Goal: Task Accomplishment & Management: Manage account settings

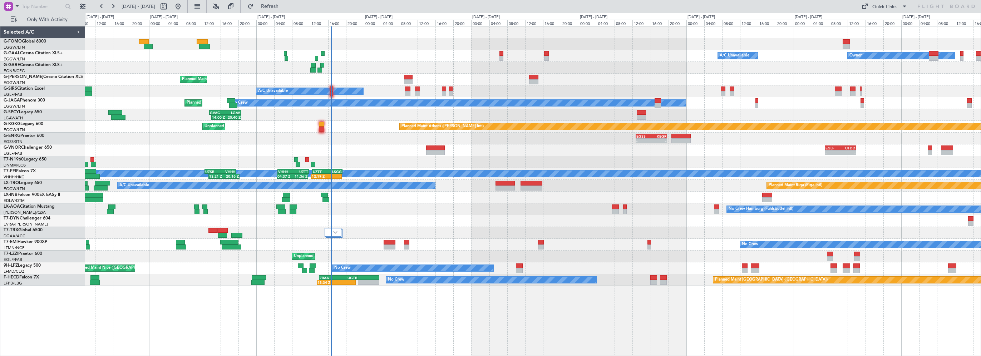
click at [395, 50] on div "KTEB 01:00 Z EGGW 07:35 Z 01:40 Z 08:10 Z Owner A/C Unavailable Owner A/C Unava…" at bounding box center [532, 155] width 895 height 259
click at [285, 6] on span "Refresh" at bounding box center [270, 6] width 30 height 5
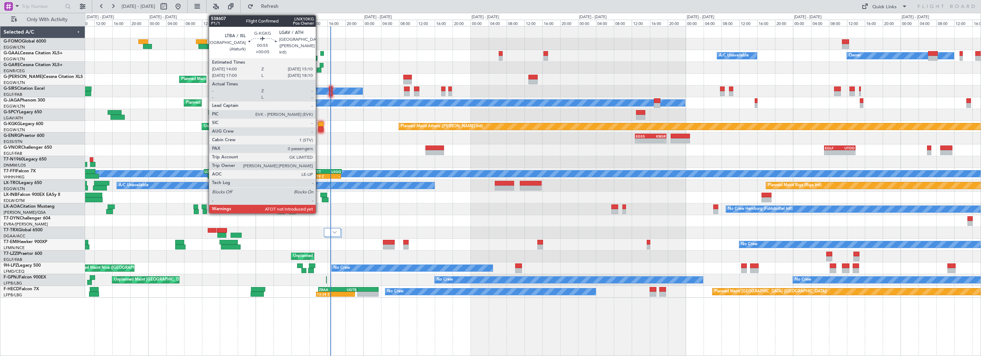
click at [319, 123] on div at bounding box center [320, 124] width 5 height 5
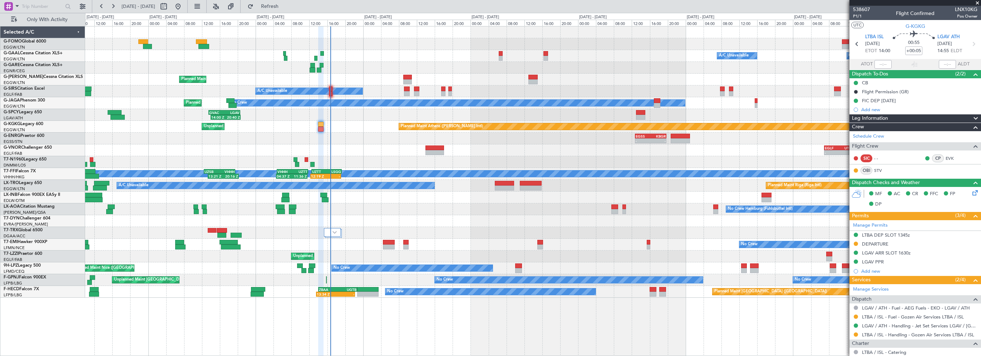
click at [345, 148] on div "- - EGLF 07:00 Z UTDD 14:00 Z" at bounding box center [532, 150] width 895 height 12
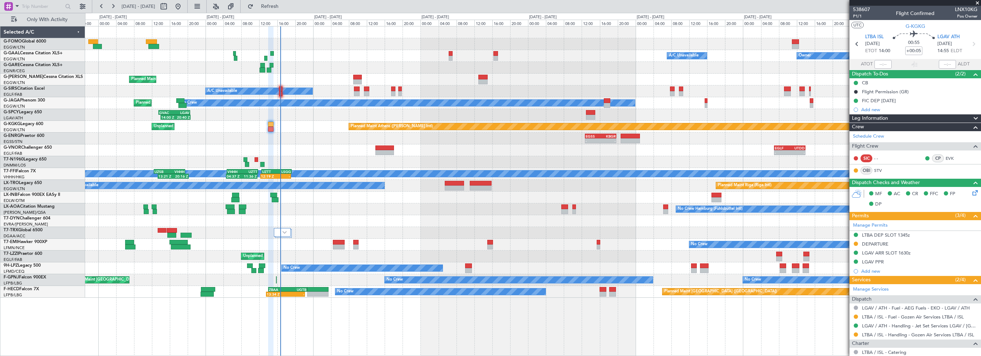
click at [359, 157] on div "01:40 Z 08:10 Z KTEB 01:00 Z EGGW 07:35 Z Owner A/C Unavailable Owner A/C Unava…" at bounding box center [532, 161] width 895 height 271
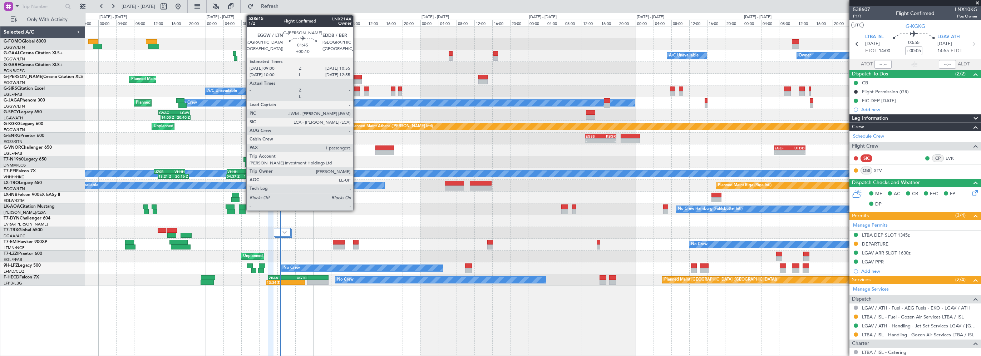
click at [356, 75] on div at bounding box center [357, 77] width 9 height 5
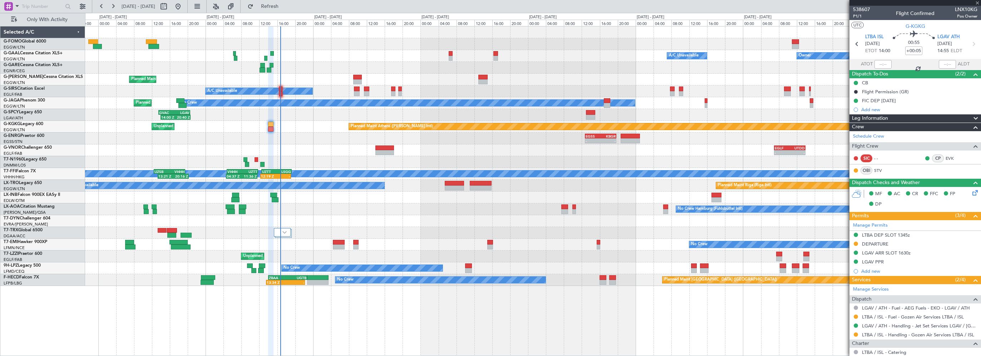
type input "+00:10"
type input "1"
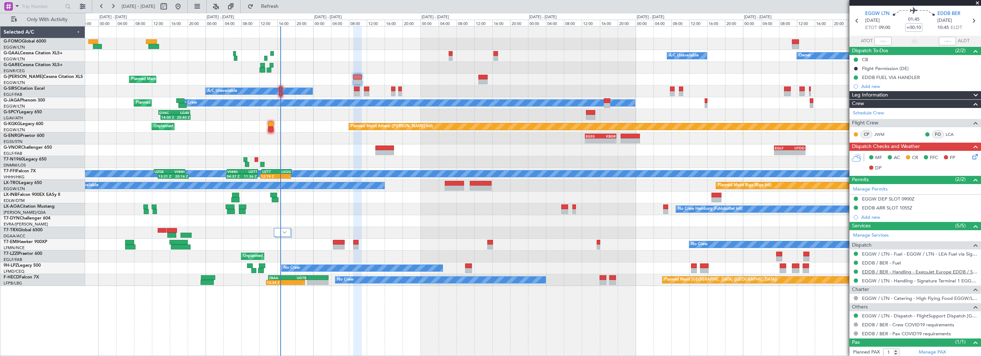
scroll to position [40, 0]
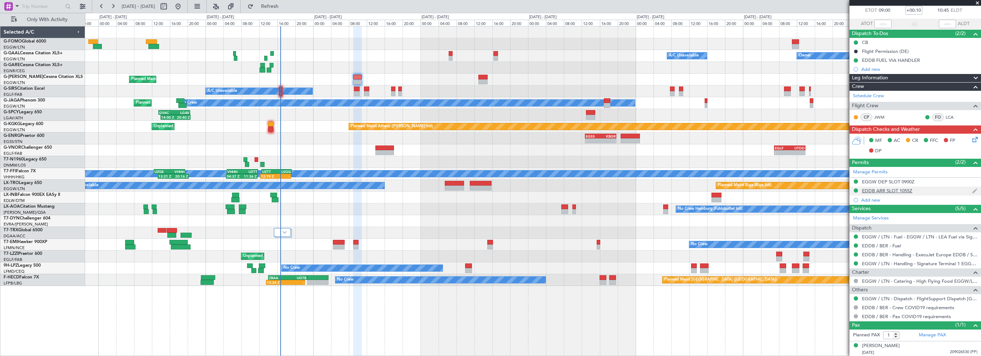
click at [900, 190] on div "EDDB ARR SLOT 1055Z" at bounding box center [887, 191] width 50 height 6
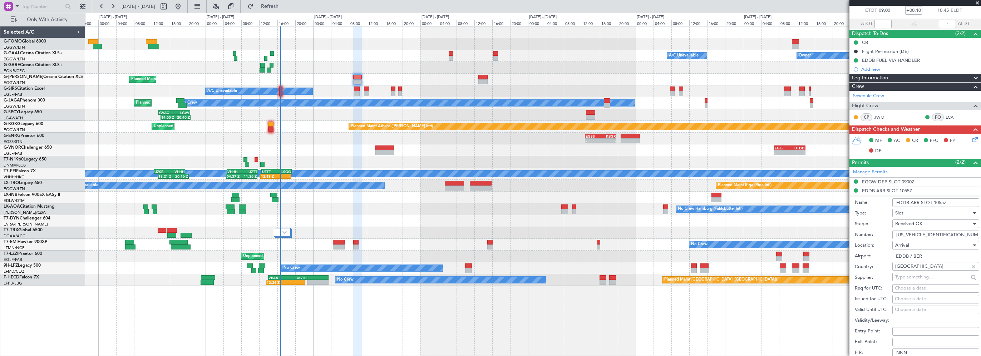
drag, startPoint x: 949, startPoint y: 233, endPoint x: 916, endPoint y: 195, distance: 49.9
click at [886, 233] on div "Number: [US_VEHICLE_IDENTIFICATION_NUMBER]" at bounding box center [917, 234] width 124 height 11
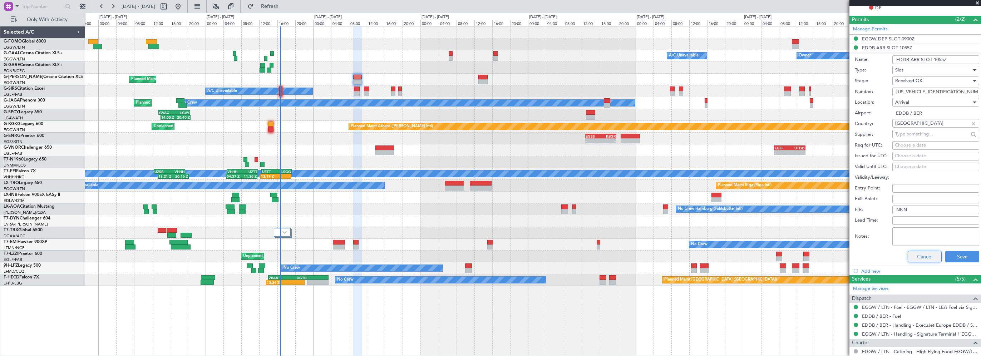
click at [913, 252] on button "Cancel" at bounding box center [924, 256] width 34 height 11
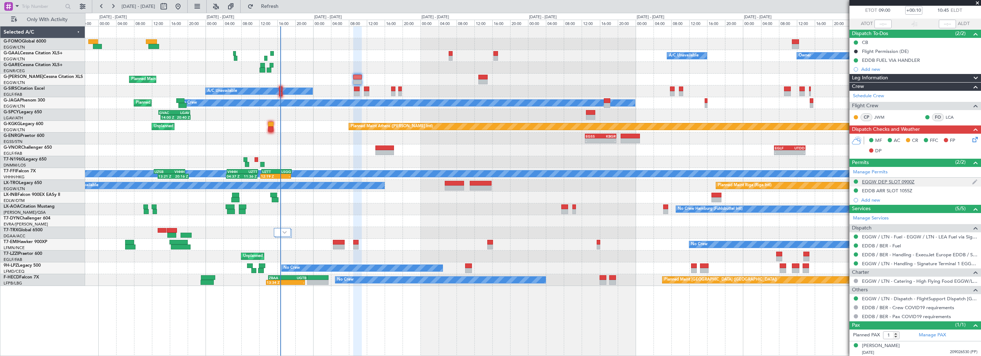
click at [880, 181] on div "EGGW DEP SLOT 0900Z" at bounding box center [888, 182] width 53 height 6
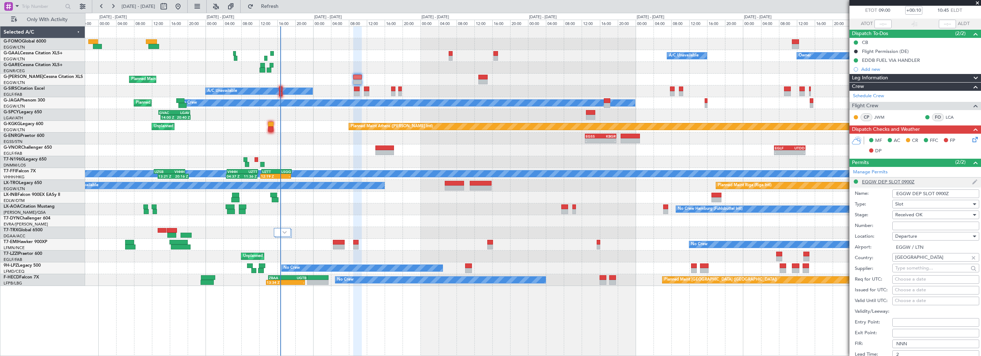
scroll to position [183, 0]
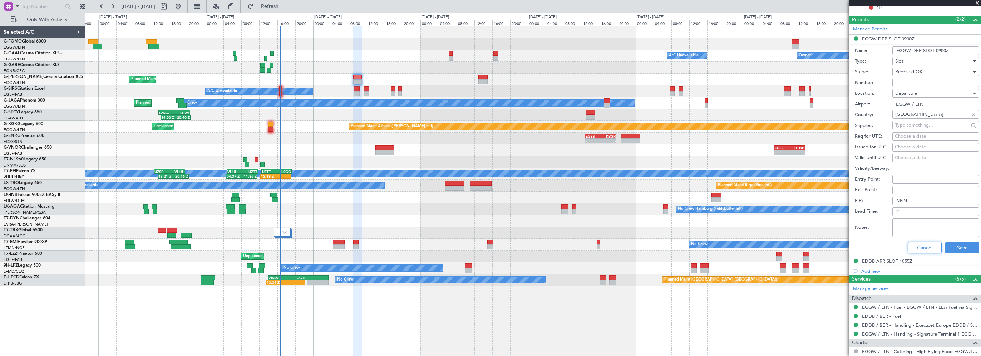
click at [920, 246] on button "Cancel" at bounding box center [924, 247] width 34 height 11
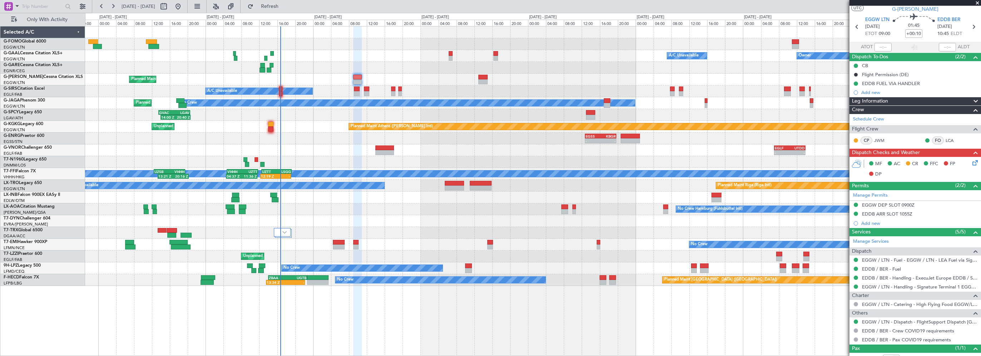
scroll to position [0, 0]
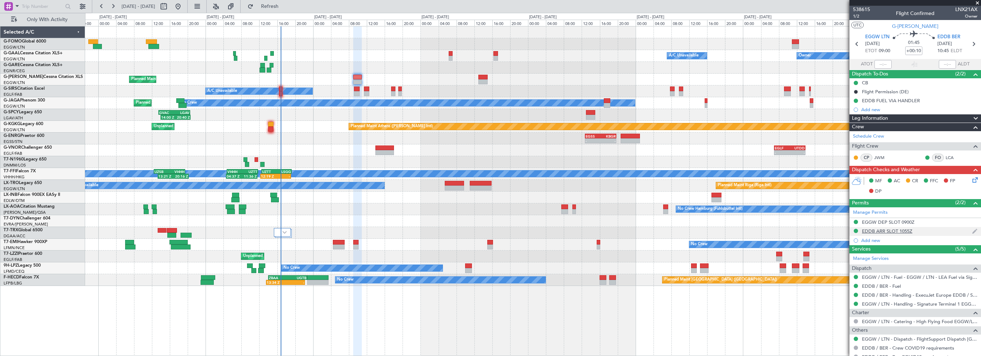
click at [898, 229] on div "EDDB ARR SLOT 1055Z" at bounding box center [887, 231] width 50 height 6
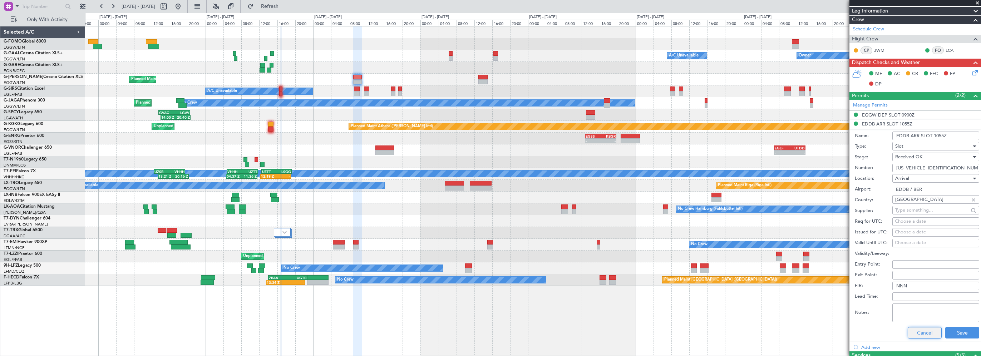
click at [913, 330] on button "Cancel" at bounding box center [924, 332] width 34 height 11
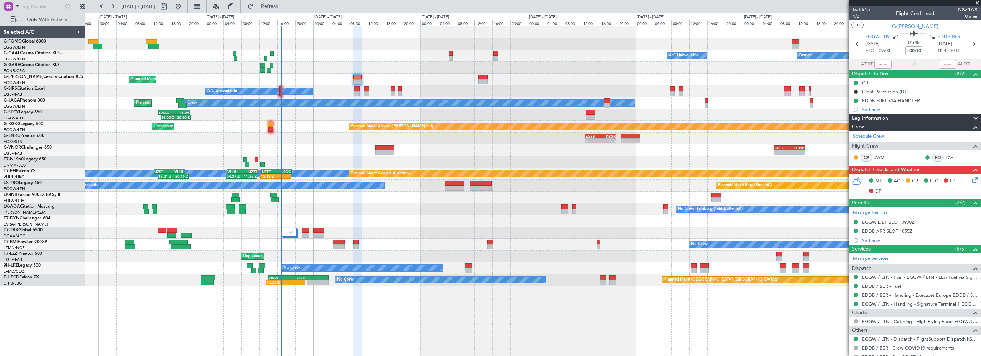
drag, startPoint x: 898, startPoint y: 117, endPoint x: 903, endPoint y: 122, distance: 6.9
click at [898, 117] on div "Leg Information" at bounding box center [915, 118] width 132 height 8
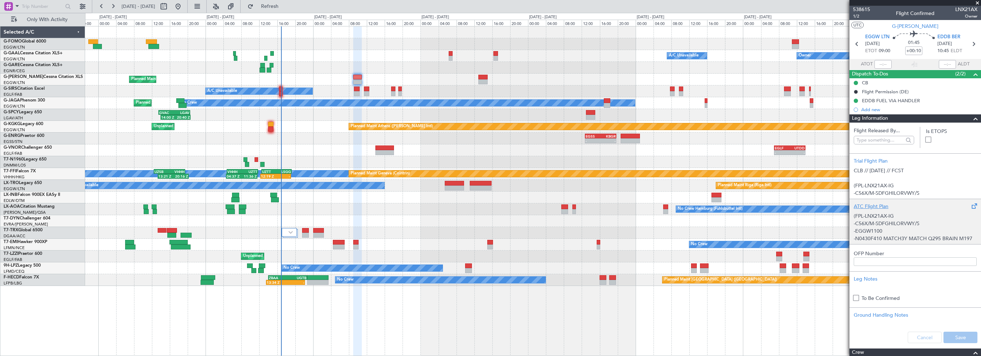
click at [871, 203] on div "ATC Flight Plan" at bounding box center [914, 207] width 123 height 8
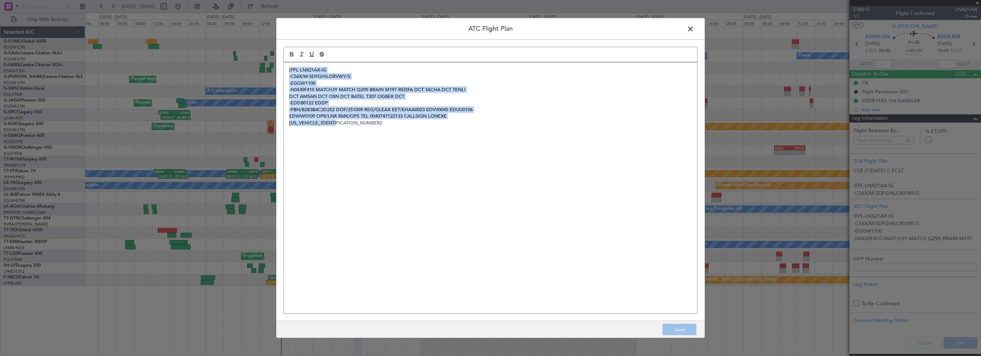
drag, startPoint x: 338, startPoint y: 128, endPoint x: 260, endPoint y: 74, distance: 94.1
click at [260, 74] on div "ATC Flight Plan (FPL-LNX21AX-IG -C56X/M-SDFGHILORVWY/S -EGGW1100 -N0430F410 MAT…" at bounding box center [490, 178] width 981 height 356
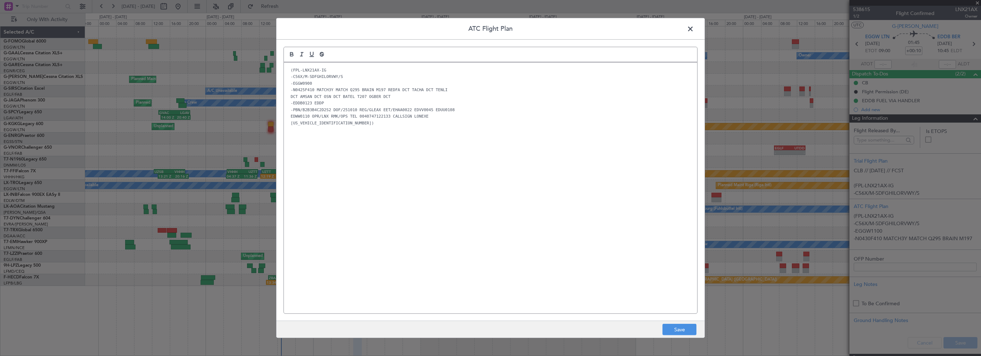
click at [591, 239] on div "(FPL-LNX21AX-IG -C56X/M-SDFGHILORVWY/S -EGGW0900 -N0425F410 MATCH3Y MATCH Q295 …" at bounding box center [490, 188] width 413 height 251
click at [669, 327] on button "Save" at bounding box center [679, 329] width 34 height 11
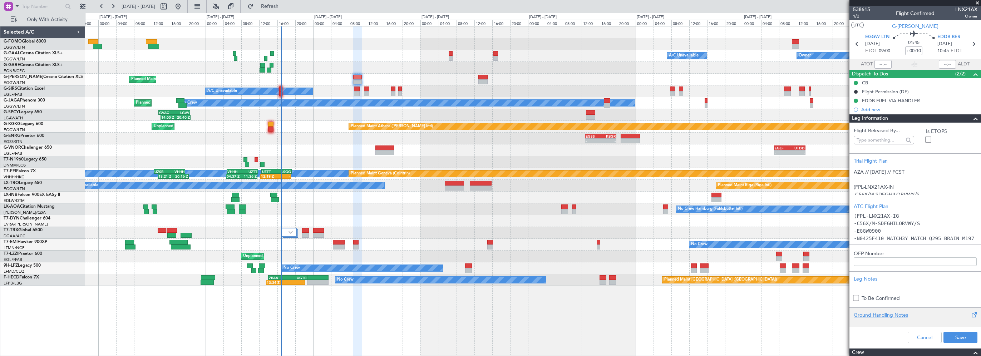
scroll to position [209, 0]
click at [950, 332] on button "Save" at bounding box center [960, 337] width 34 height 11
click at [910, 58] on div "Flight Time" at bounding box center [911, 55] width 23 height 9
click at [916, 51] on mat-tooltip-component "Flight Time" at bounding box center [911, 55] width 33 height 19
click at [913, 50] on input "+00:10" at bounding box center [913, 50] width 17 height 9
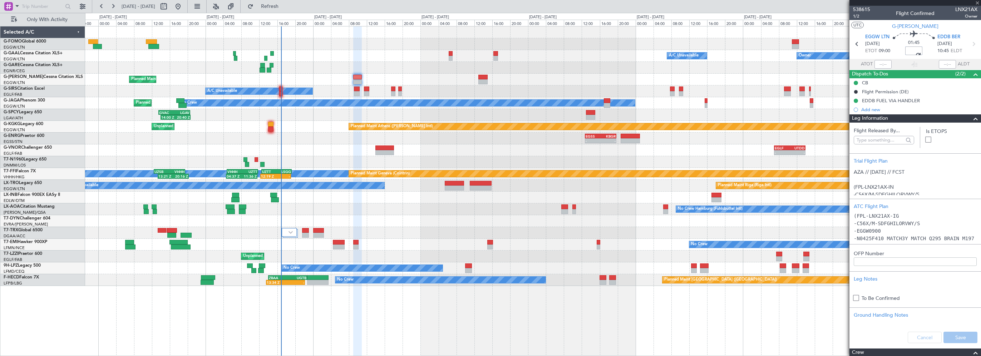
type input "+00:00"
click at [912, 45] on span "01:35" at bounding box center [913, 42] width 11 height 7
click at [912, 52] on input at bounding box center [913, 50] width 17 height 9
type input "-00:10"
click at [285, 7] on span "Refresh" at bounding box center [270, 6] width 30 height 5
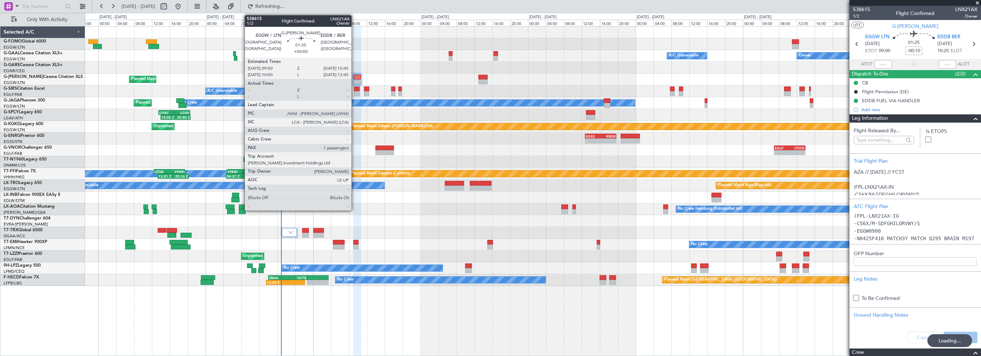
scroll to position [0, 0]
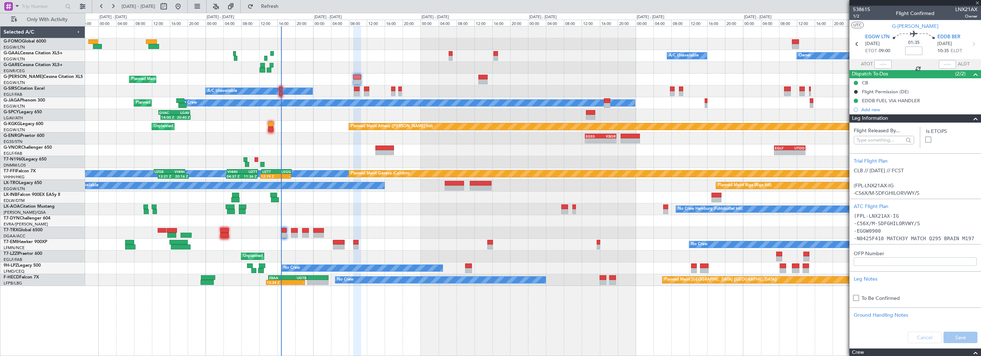
click at [971, 117] on span at bounding box center [975, 118] width 9 height 9
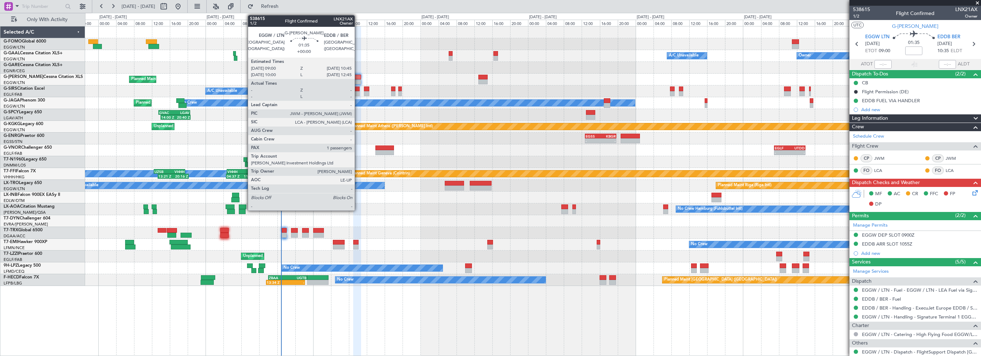
click at [358, 77] on div at bounding box center [357, 77] width 8 height 5
click at [357, 76] on div at bounding box center [357, 77] width 8 height 5
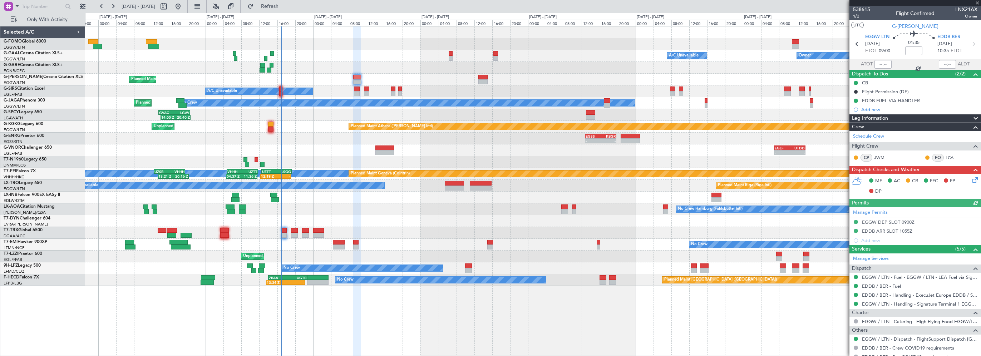
click at [971, 176] on icon at bounding box center [974, 179] width 6 height 6
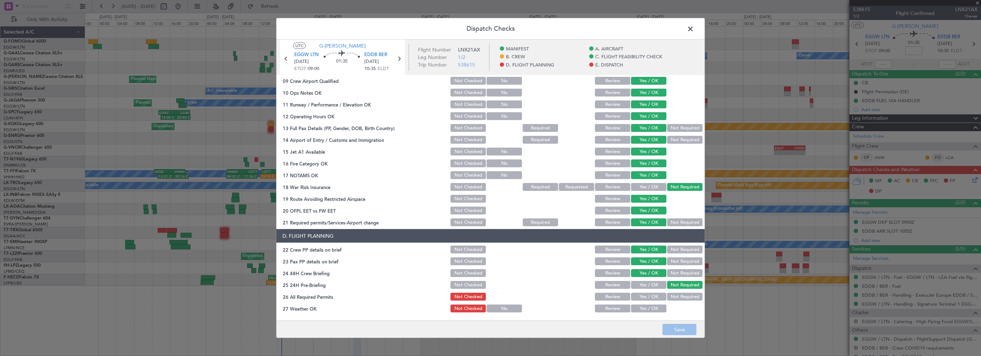
scroll to position [286, 0]
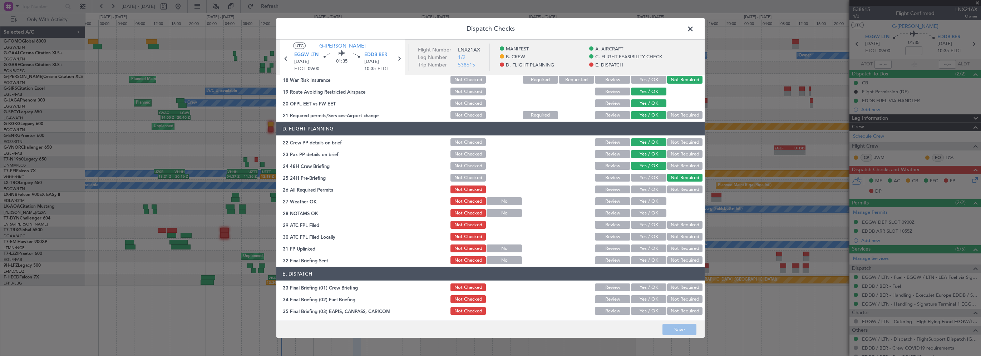
click at [648, 190] on button "Yes / OK" at bounding box center [648, 189] width 35 height 8
click at [648, 200] on button "Yes / OK" at bounding box center [648, 201] width 35 height 8
click at [647, 212] on button "Yes / OK" at bounding box center [648, 213] width 35 height 8
click at [642, 226] on button "Yes / OK" at bounding box center [648, 225] width 35 height 8
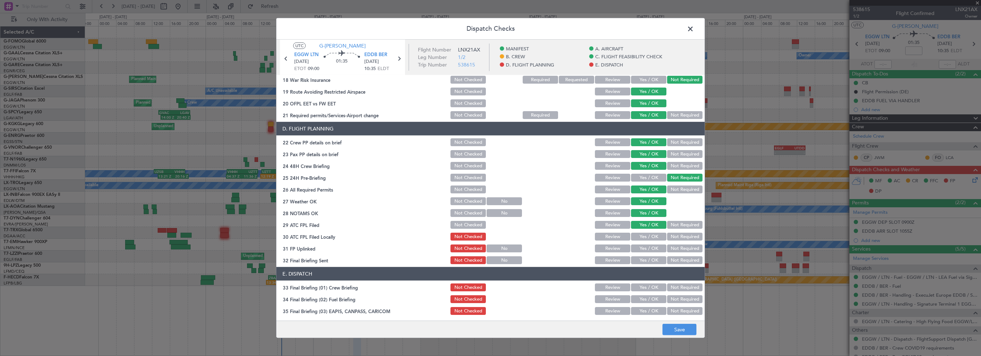
click at [669, 237] on button "Not Required" at bounding box center [684, 237] width 35 height 8
click at [652, 245] on button "Yes / OK" at bounding box center [648, 248] width 35 height 8
click at [650, 256] on button "Yes / OK" at bounding box center [648, 260] width 35 height 8
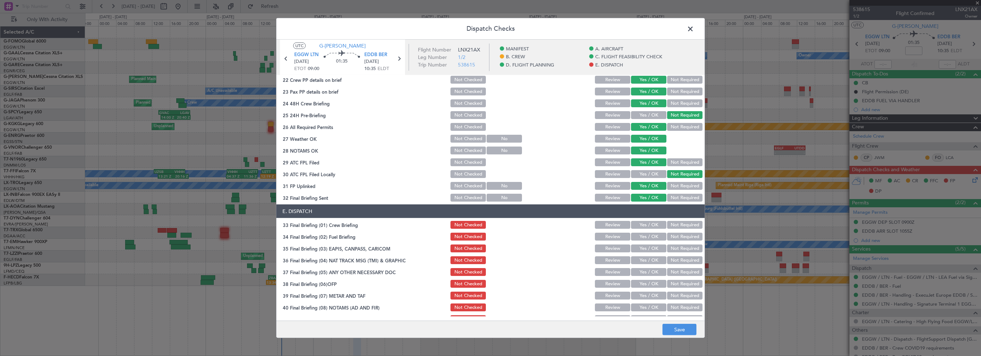
scroll to position [393, 0]
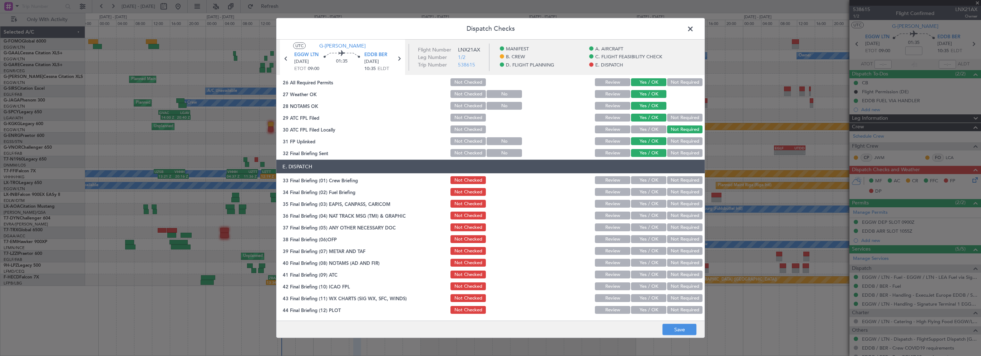
click at [650, 183] on button "Yes / OK" at bounding box center [648, 180] width 35 height 8
drag, startPoint x: 649, startPoint y: 193, endPoint x: 656, endPoint y: 193, distance: 6.4
click at [649, 193] on button "Yes / OK" at bounding box center [648, 192] width 35 height 8
click at [678, 203] on button "Not Required" at bounding box center [684, 204] width 35 height 8
click at [674, 214] on button "Not Required" at bounding box center [684, 216] width 35 height 8
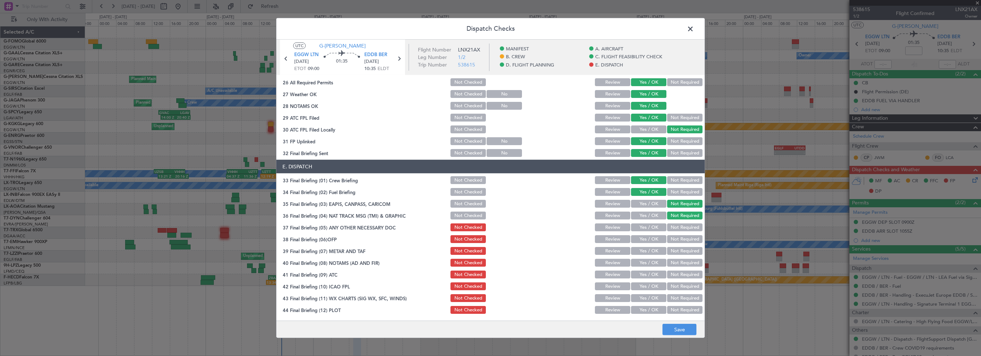
drag, startPoint x: 673, startPoint y: 227, endPoint x: 666, endPoint y: 234, distance: 10.4
click at [673, 227] on button "Not Required" at bounding box center [684, 227] width 35 height 8
click at [651, 240] on button "Yes / OK" at bounding box center [648, 239] width 35 height 8
click at [647, 248] on button "Yes / OK" at bounding box center [648, 251] width 35 height 8
click at [644, 262] on button "Yes / OK" at bounding box center [648, 263] width 35 height 8
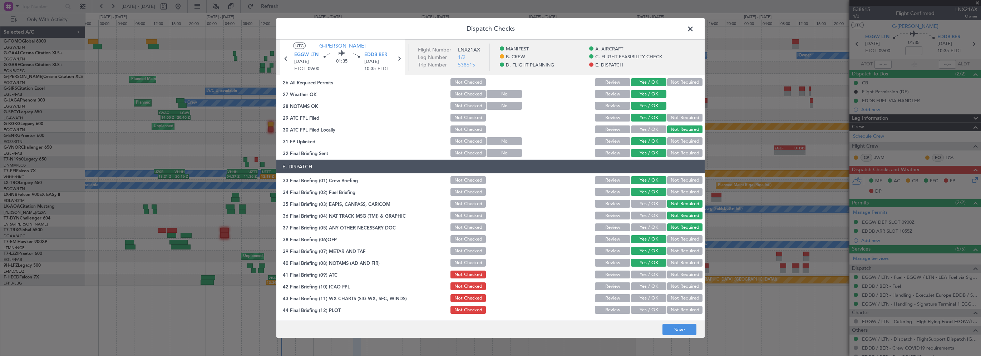
click at [642, 276] on button "Yes / OK" at bounding box center [648, 275] width 35 height 8
click at [640, 288] on button "Yes / OK" at bounding box center [648, 286] width 35 height 8
click at [639, 297] on button "Yes / OK" at bounding box center [648, 298] width 35 height 8
click at [638, 310] on button "Yes / OK" at bounding box center [648, 310] width 35 height 8
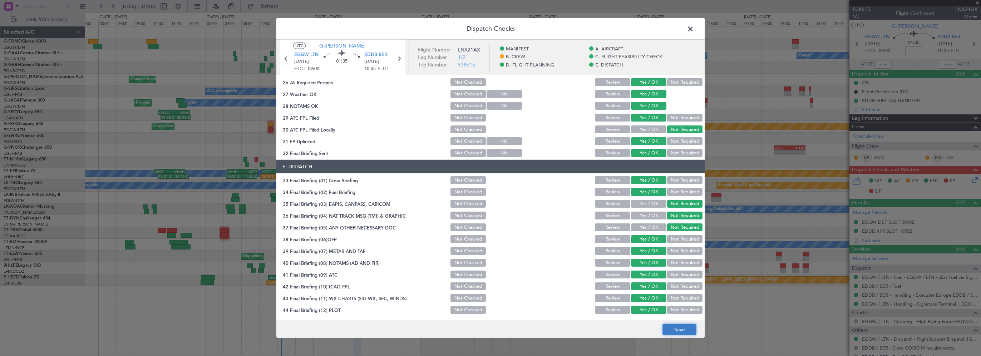
click at [672, 325] on button "Save" at bounding box center [679, 329] width 34 height 11
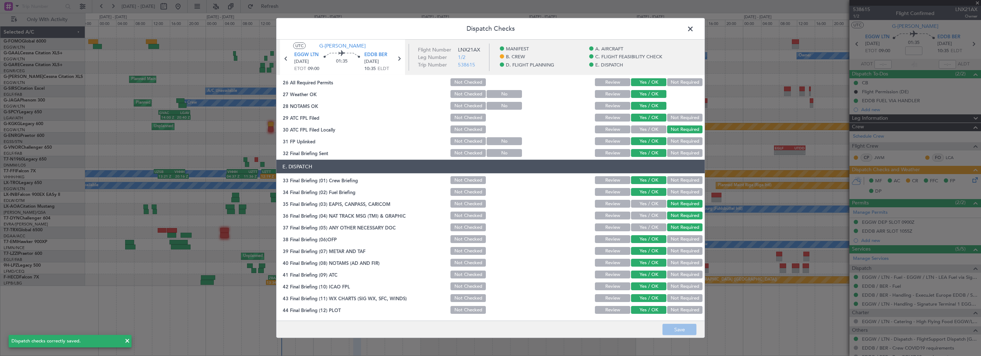
click at [694, 29] on span at bounding box center [694, 31] width 0 height 14
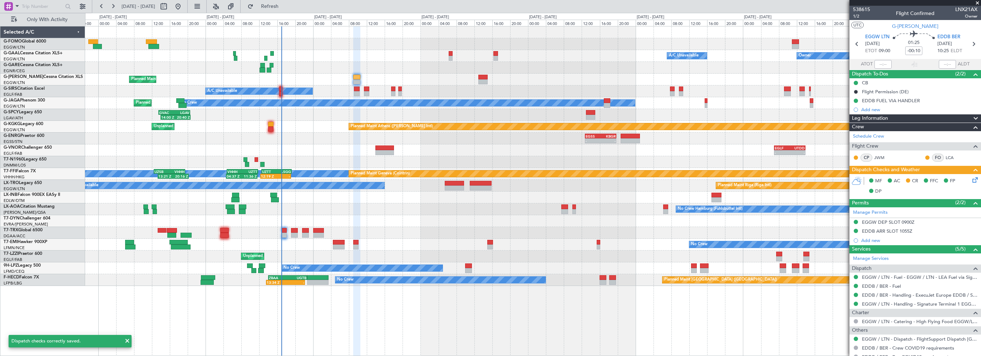
click at [323, 46] on div "01:40 Z 08:10 Z KTEB 01:00 Z EGGW 07:35 Z" at bounding box center [532, 44] width 895 height 12
click at [285, 4] on span "Refresh" at bounding box center [270, 6] width 30 height 5
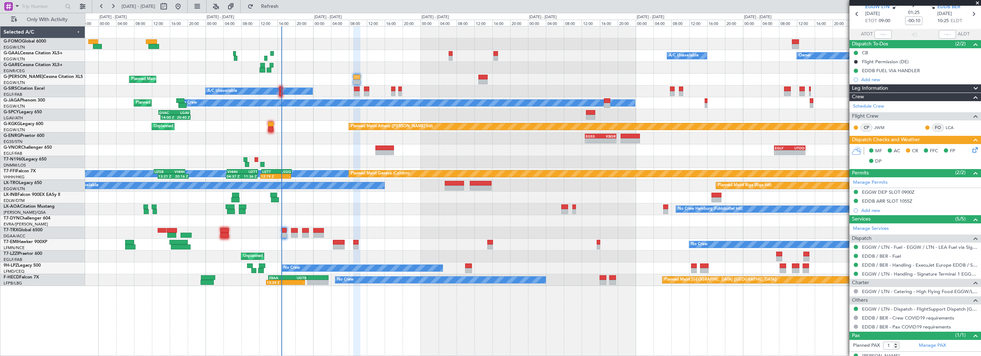
scroll to position [40, 0]
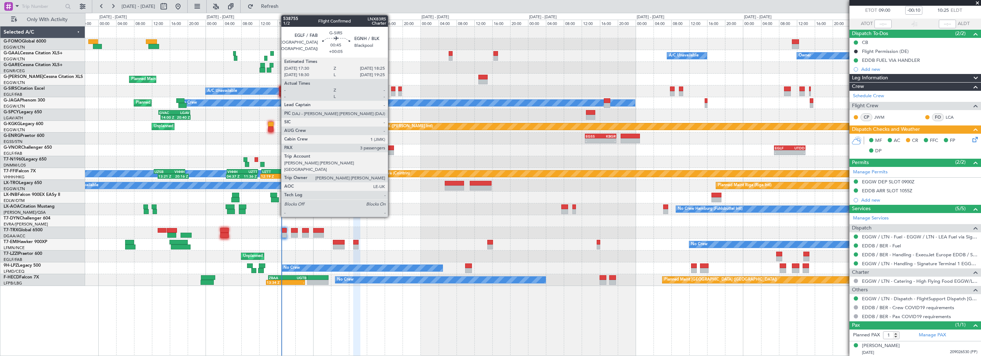
click at [391, 87] on div at bounding box center [393, 88] width 4 height 5
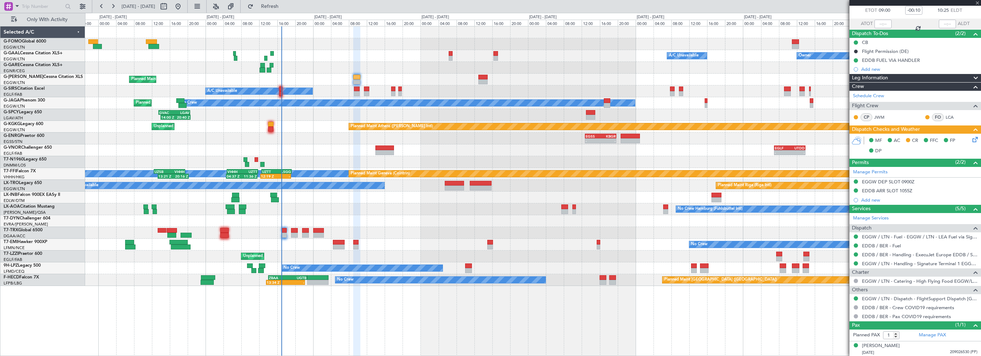
type input "+00:05"
type input "3"
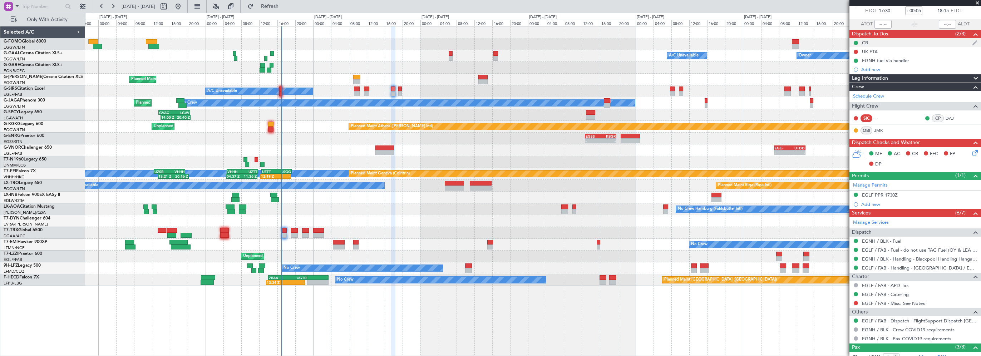
scroll to position [0, 0]
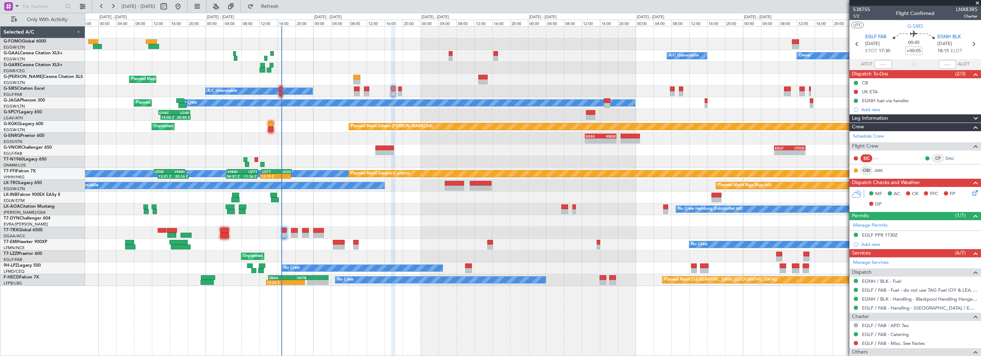
click at [459, 159] on div at bounding box center [532, 162] width 895 height 12
click at [401, 236] on div at bounding box center [532, 233] width 895 height 12
click at [285, 9] on span "Refresh" at bounding box center [270, 6] width 30 height 5
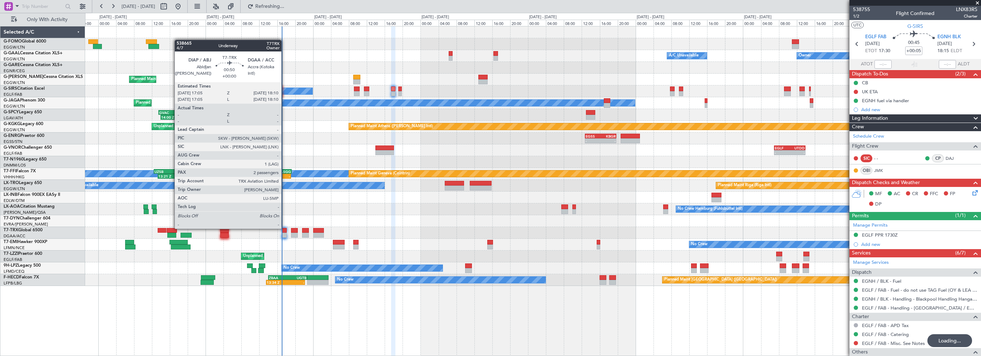
click at [284, 229] on div at bounding box center [284, 230] width 5 height 5
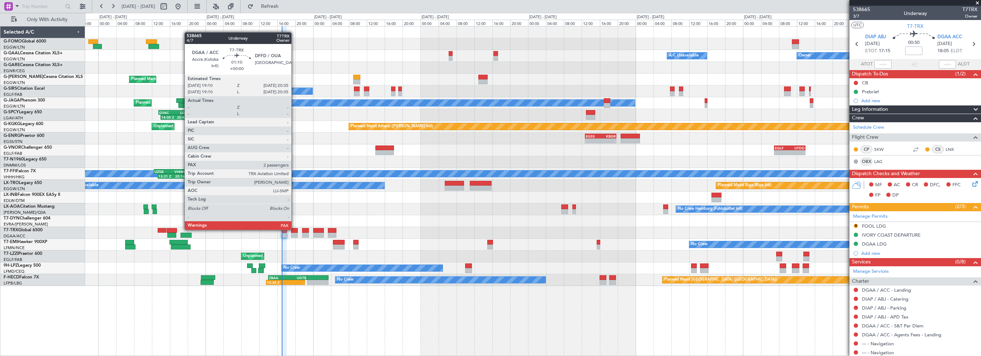
click at [294, 229] on div at bounding box center [294, 230] width 6 height 5
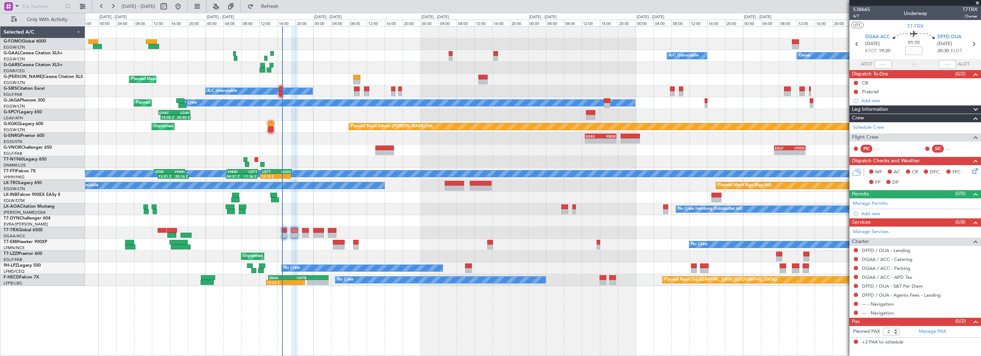
drag, startPoint x: 977, startPoint y: 4, endPoint x: 947, endPoint y: 3, distance: 30.4
click at [977, 3] on span at bounding box center [977, 3] width 7 height 6
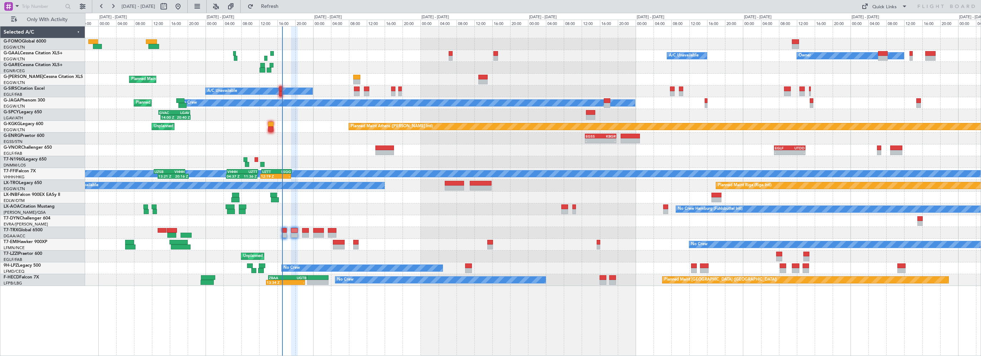
type input "0"
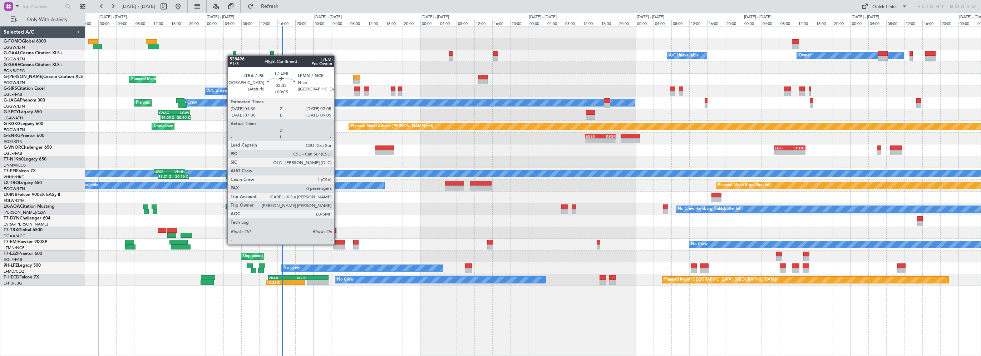
click at [337, 244] on div at bounding box center [339, 242] width 12 height 5
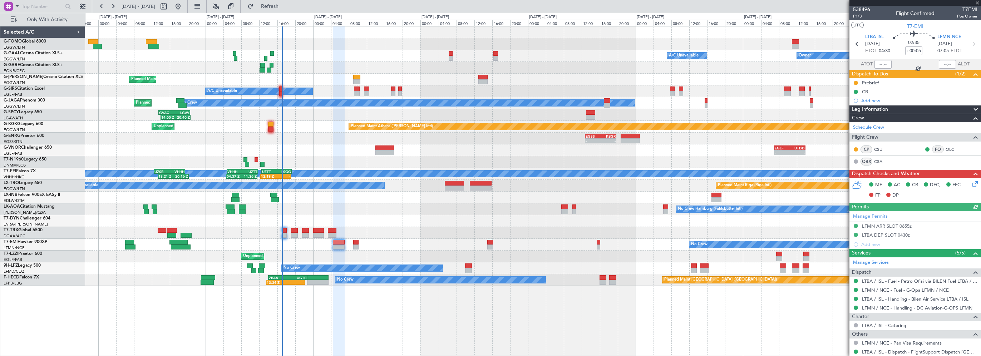
scroll to position [19, 0]
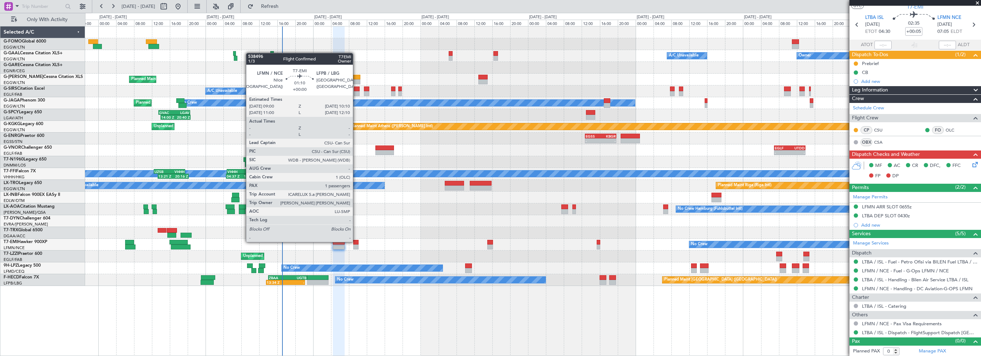
click at [356, 241] on div at bounding box center [355, 242] width 5 height 5
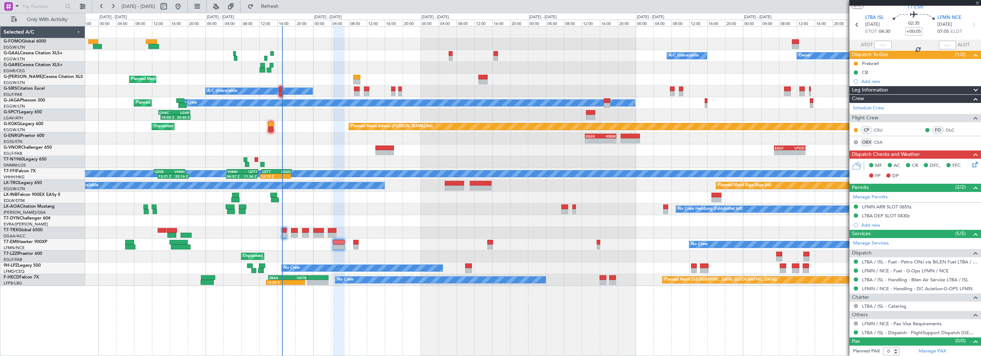
type input "1"
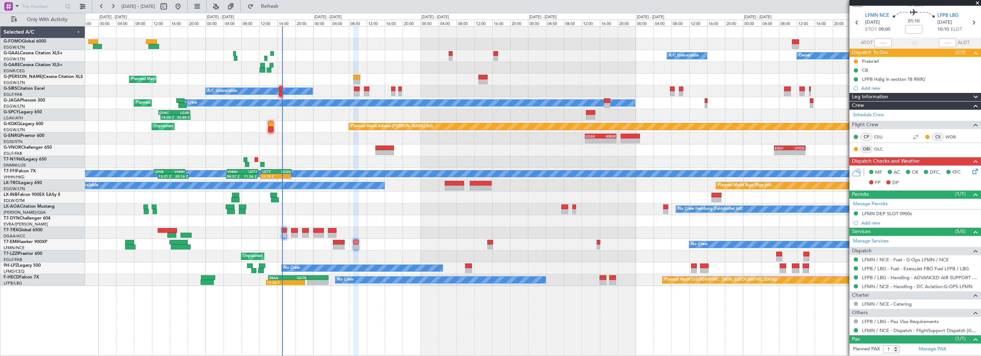
scroll to position [0, 0]
